Goal: Navigation & Orientation: Find specific page/section

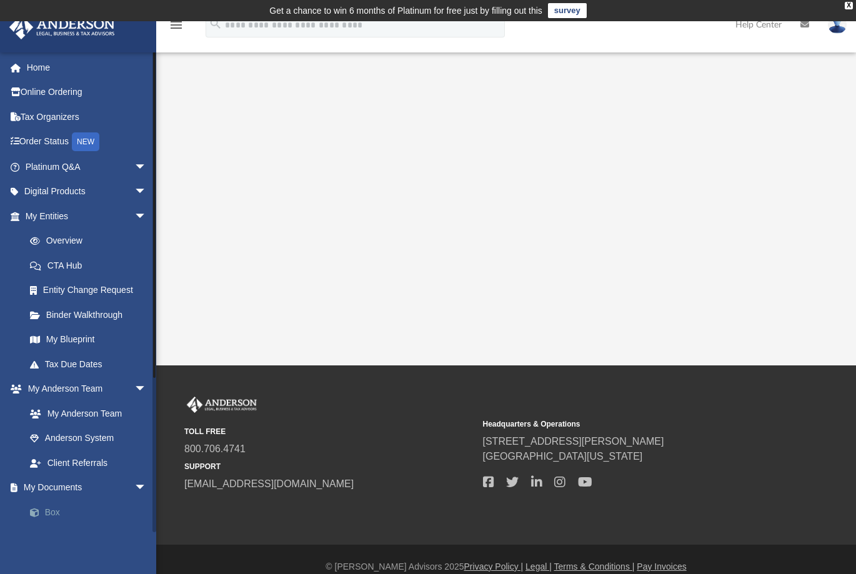
click at [54, 511] on link "Box" at bounding box center [92, 512] width 148 height 25
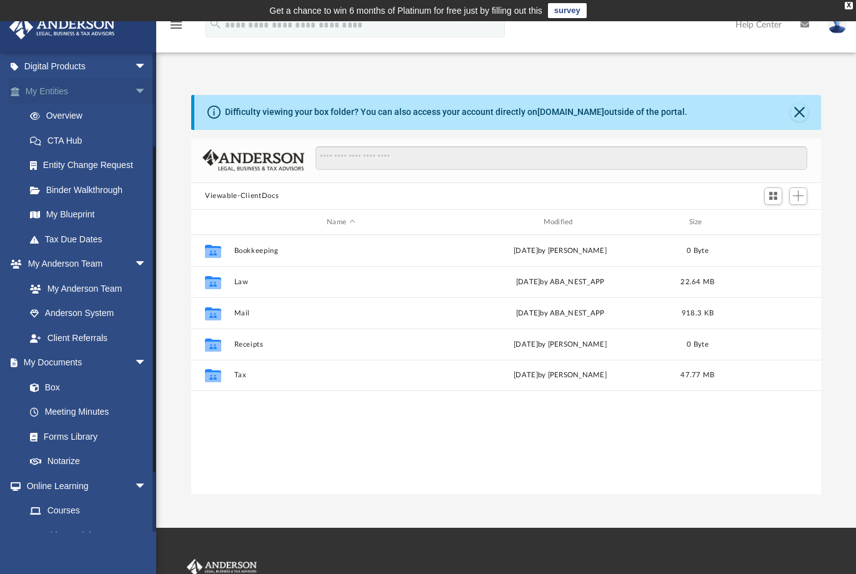
scroll to position [188, 0]
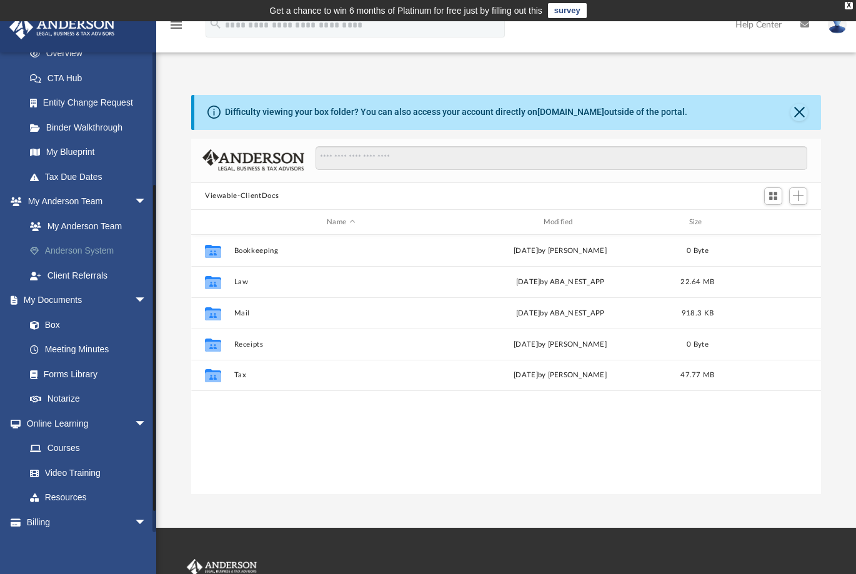
click at [94, 250] on link "Anderson System" at bounding box center [92, 251] width 148 height 25
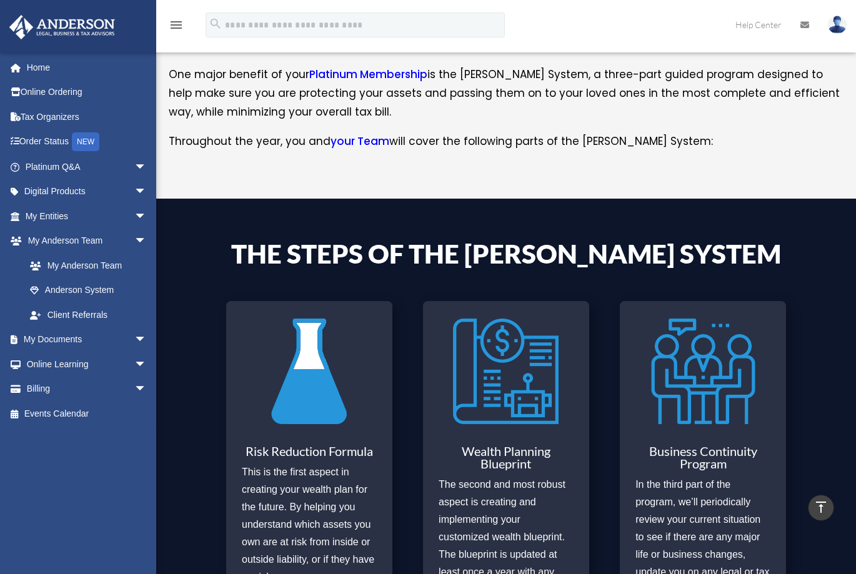
scroll to position [513, 0]
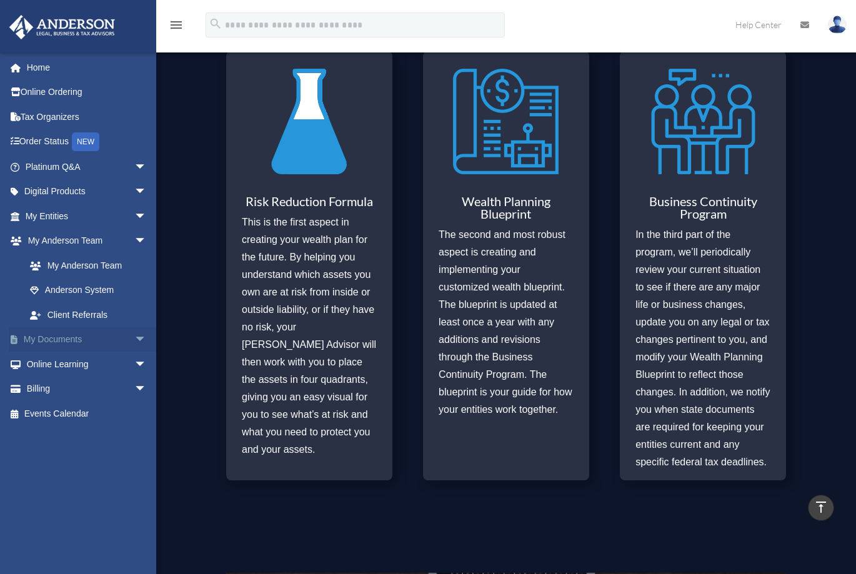
click at [69, 340] on link "My Documents arrow_drop_down" at bounding box center [87, 340] width 157 height 25
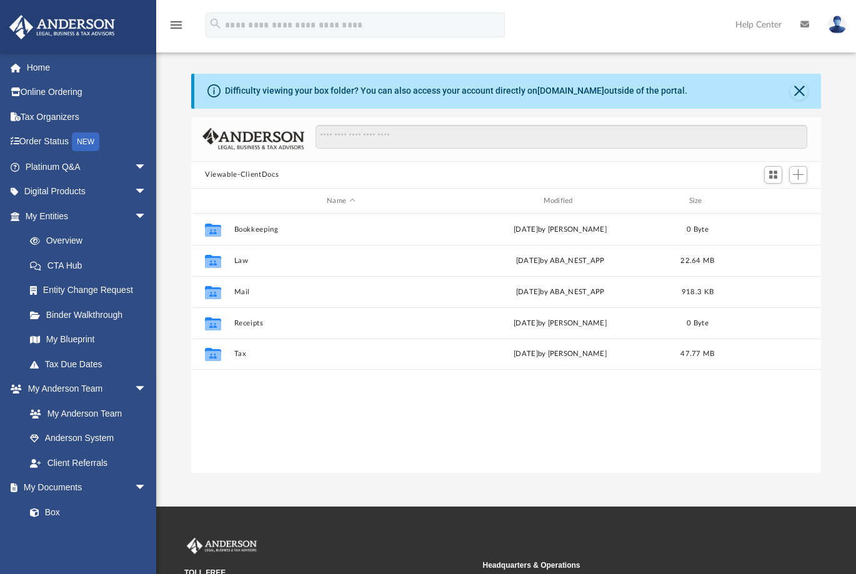
scroll to position [275, 621]
